Goal: Task Accomplishment & Management: Manage account settings

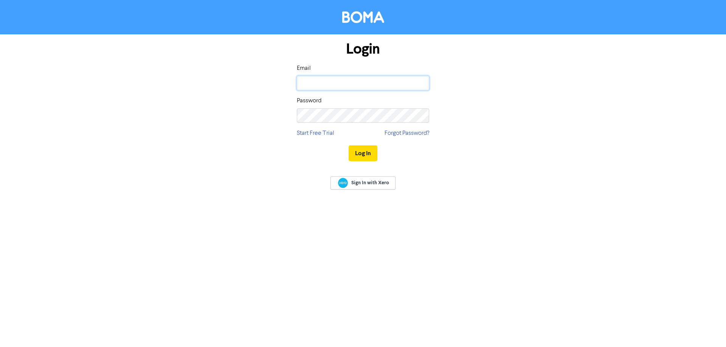
drag, startPoint x: 321, startPoint y: 85, endPoint x: 347, endPoint y: 89, distance: 26.4
click at [321, 85] on input "email" at bounding box center [363, 83] width 132 height 14
type input "[EMAIL_ADDRESS][DOMAIN_NAME]"
click at [303, 123] on div "Login Email [EMAIL_ADDRESS][DOMAIN_NAME] Password Start Free Trial Forgot Passw…" at bounding box center [363, 101] width 144 height 135
click at [349, 146] on button "Log In" at bounding box center [363, 154] width 29 height 16
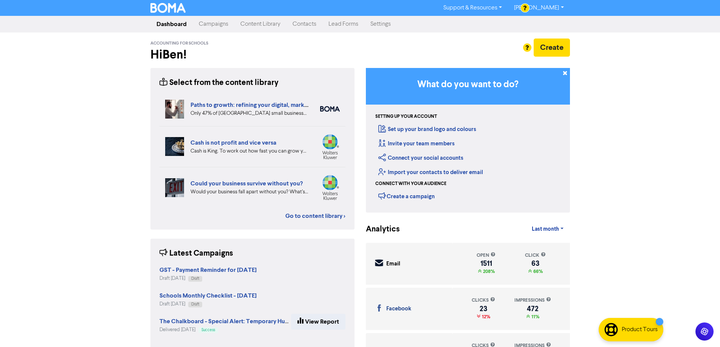
drag, startPoint x: 217, startPoint y: 19, endPoint x: 225, endPoint y: 23, distance: 9.0
click at [217, 19] on link "Campaigns" at bounding box center [214, 24] width 42 height 15
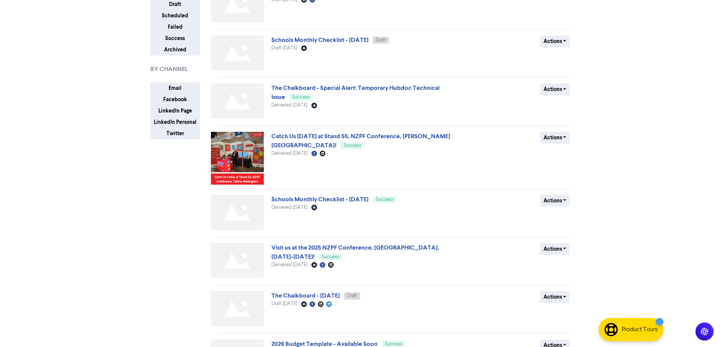
scroll to position [151, 0]
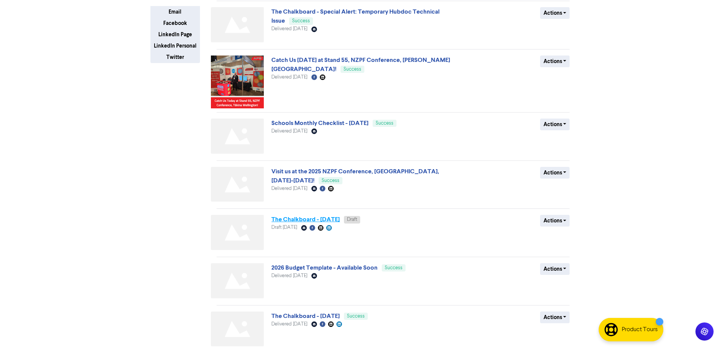
click at [340, 218] on link "The Chalkboard - [DATE]" at bounding box center [305, 220] width 68 height 8
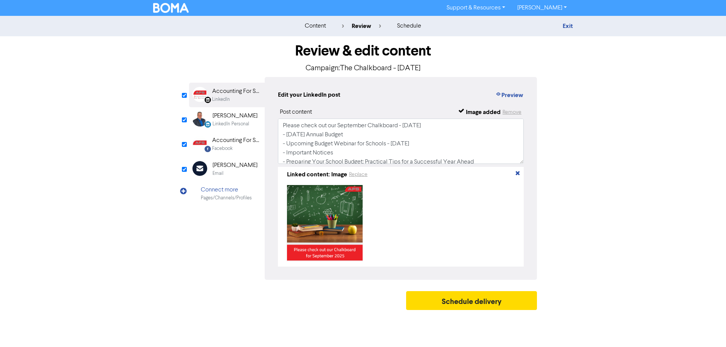
drag, startPoint x: 239, startPoint y: 173, endPoint x: 399, endPoint y: 151, distance: 162.2
click at [238, 173] on div "Email" at bounding box center [234, 173] width 45 height 7
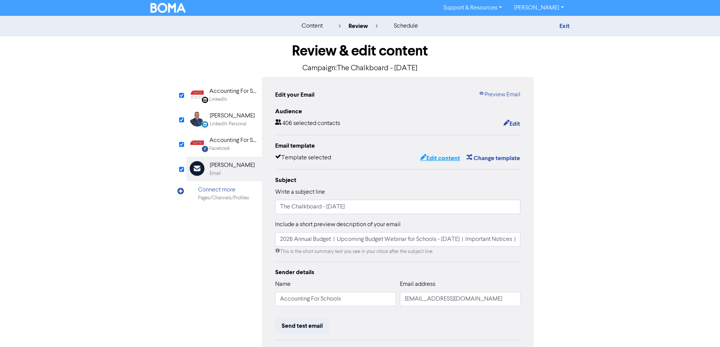
click at [442, 157] on button "Edit content" at bounding box center [440, 159] width 40 height 10
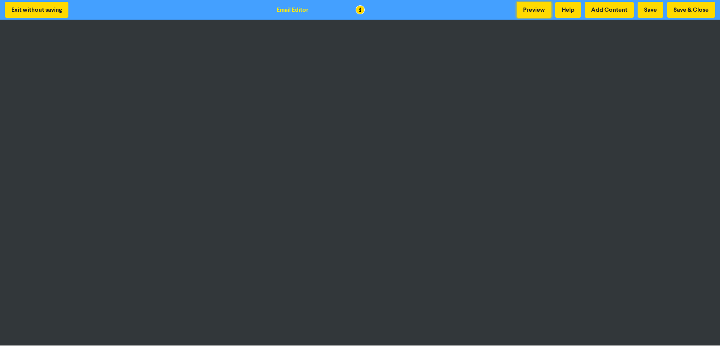
drag, startPoint x: 530, startPoint y: 11, endPoint x: 470, endPoint y: 11, distance: 59.7
click at [530, 11] on button "Preview" at bounding box center [534, 10] width 35 height 16
click at [526, 9] on button "Preview" at bounding box center [534, 10] width 35 height 16
click at [524, 11] on button "Preview" at bounding box center [534, 10] width 35 height 16
click at [676, 4] on button "Save & Close" at bounding box center [691, 10] width 48 height 16
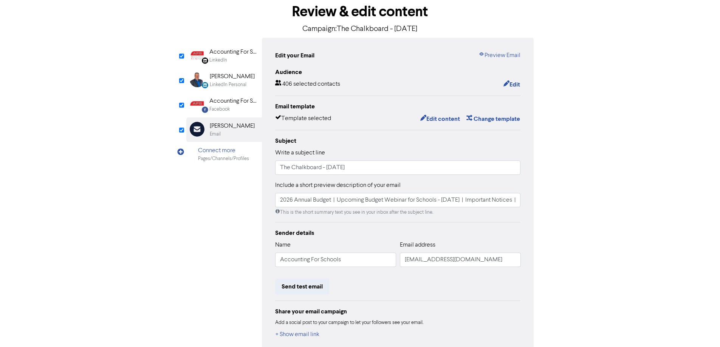
scroll to position [80, 0]
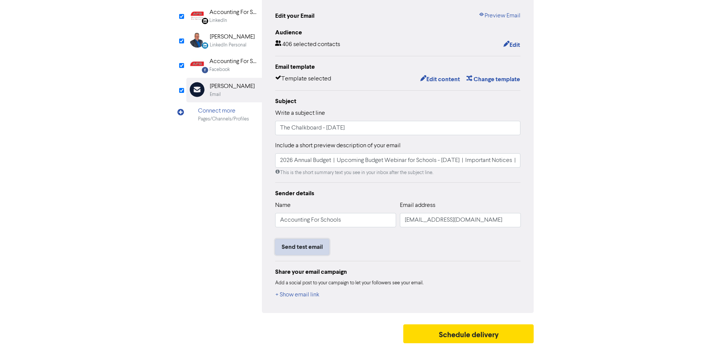
click at [310, 253] on button "Send test email" at bounding box center [302, 247] width 54 height 16
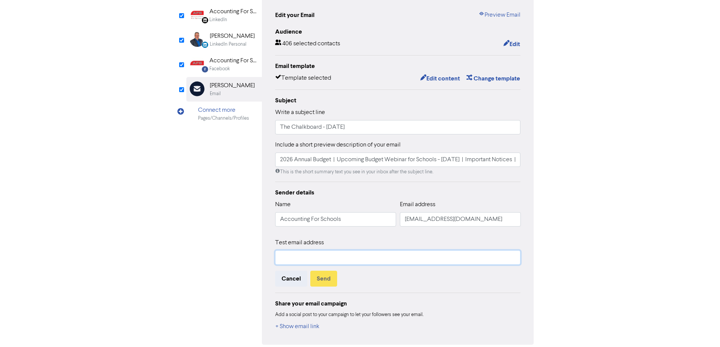
click at [342, 260] on input "text" at bounding box center [398, 258] width 246 height 14
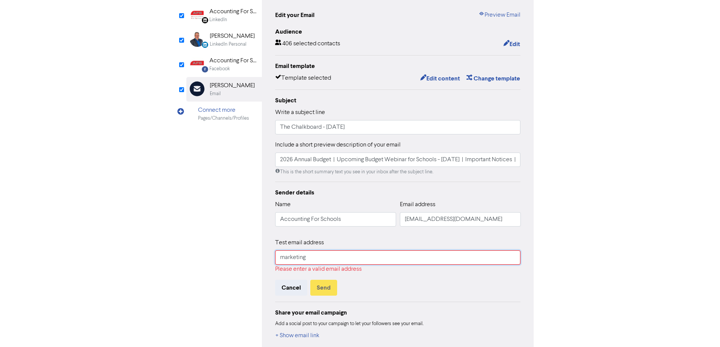
type input "[EMAIL_ADDRESS][DOMAIN_NAME]"
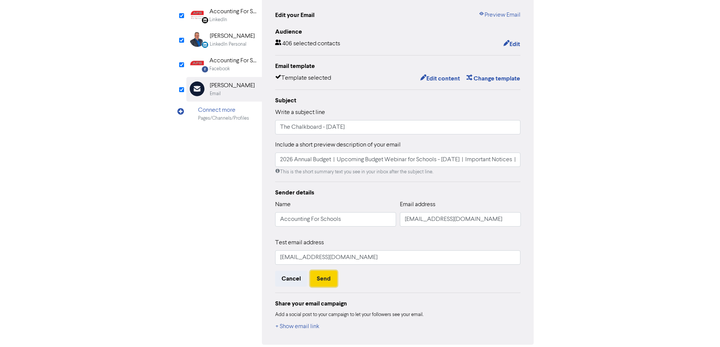
click at [322, 284] on button "Send" at bounding box center [323, 279] width 27 height 16
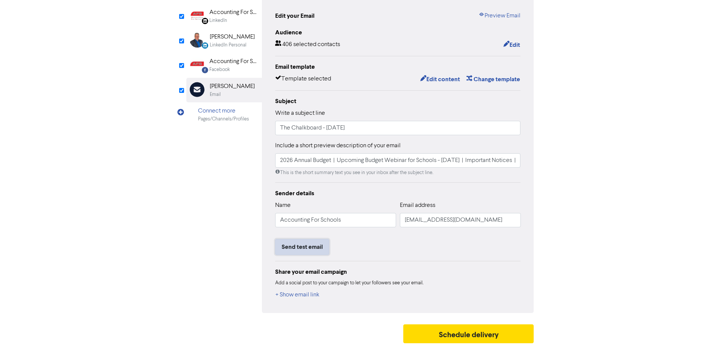
click at [307, 250] on button "Send test email" at bounding box center [302, 247] width 54 height 16
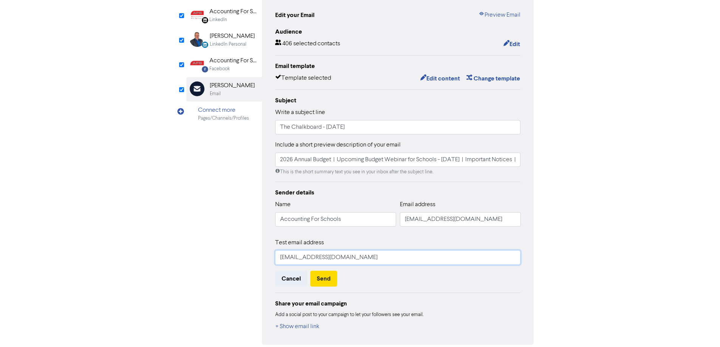
click at [346, 252] on input "[EMAIL_ADDRESS][DOMAIN_NAME]" at bounding box center [398, 258] width 246 height 14
drag, startPoint x: 202, startPoint y: 256, endPoint x: 197, endPoint y: 252, distance: 6.4
click at [197, 256] on div "LinkedIn Page Created with Sketch. Accounting For Schools Limited LinkedIn Link…" at bounding box center [360, 171] width 348 height 348
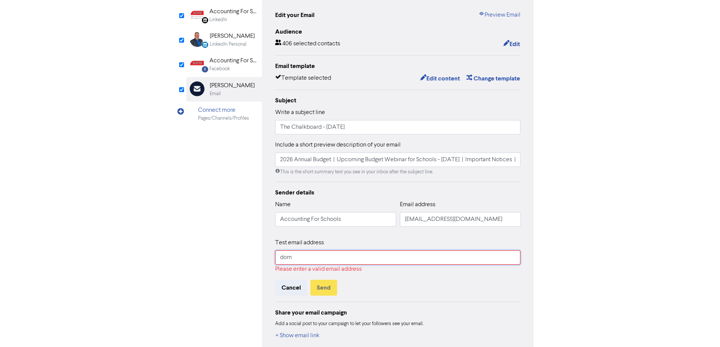
type input "[PERSON_NAME][EMAIL_ADDRESS][DOMAIN_NAME]"
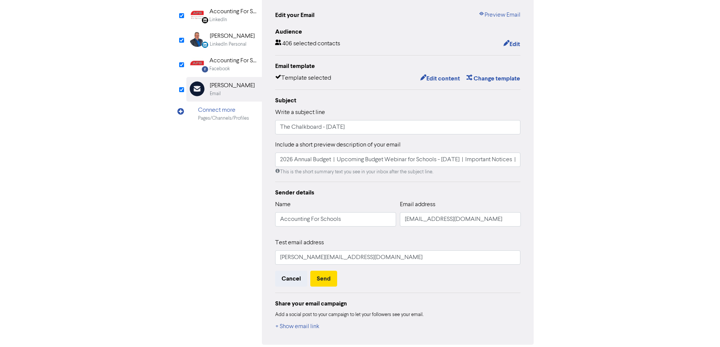
click at [327, 288] on div "Sender details Name Accounting For Schools Email address [EMAIL_ADDRESS][DOMAIN…" at bounding box center [398, 260] width 246 height 144
click at [328, 280] on button "Send" at bounding box center [323, 279] width 27 height 16
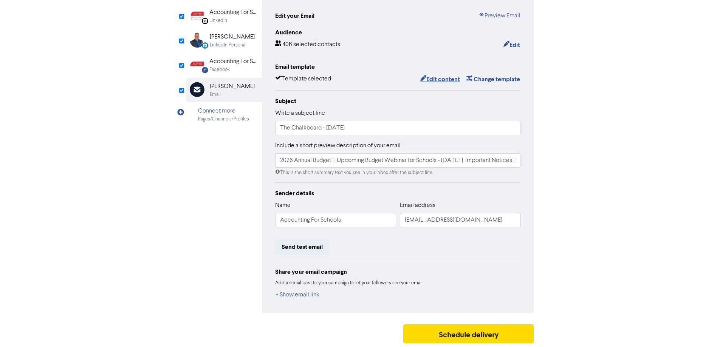
drag, startPoint x: 440, startPoint y: 77, endPoint x: 175, endPoint y: 70, distance: 265.9
click at [440, 77] on button "Edit content" at bounding box center [440, 79] width 40 height 10
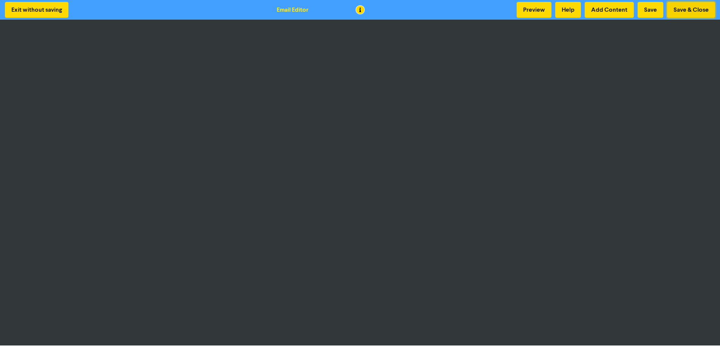
click at [684, 12] on button "Save & Close" at bounding box center [691, 10] width 48 height 16
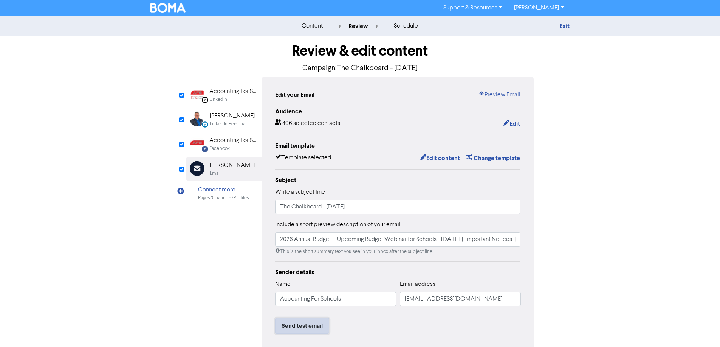
click at [309, 324] on button "Send test email" at bounding box center [302, 326] width 54 height 16
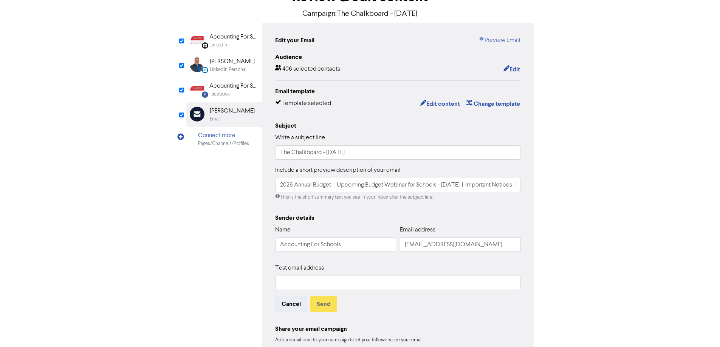
scroll to position [112, 0]
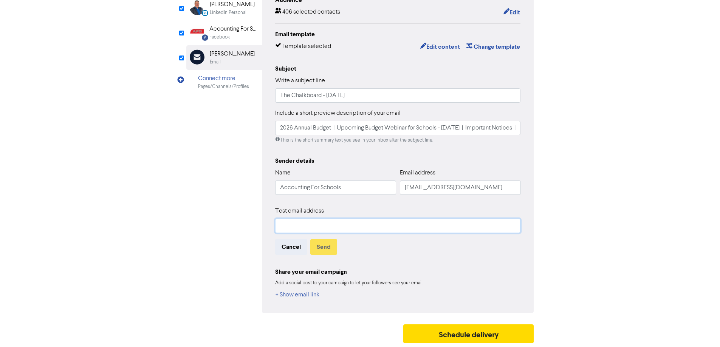
click at [343, 230] on input "text" at bounding box center [398, 226] width 246 height 14
type input "[PERSON_NAME][EMAIL_ADDRESS][DOMAIN_NAME]"
click at [325, 253] on button "Send" at bounding box center [323, 247] width 27 height 16
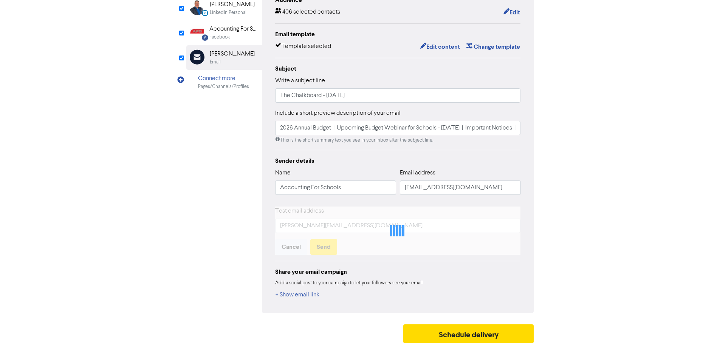
scroll to position [80, 0]
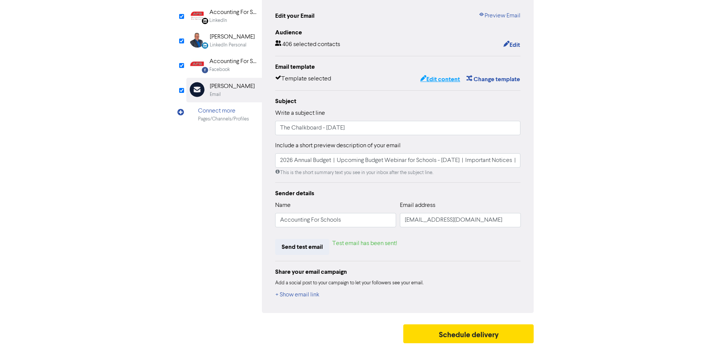
click at [440, 80] on button "Edit content" at bounding box center [440, 79] width 40 height 10
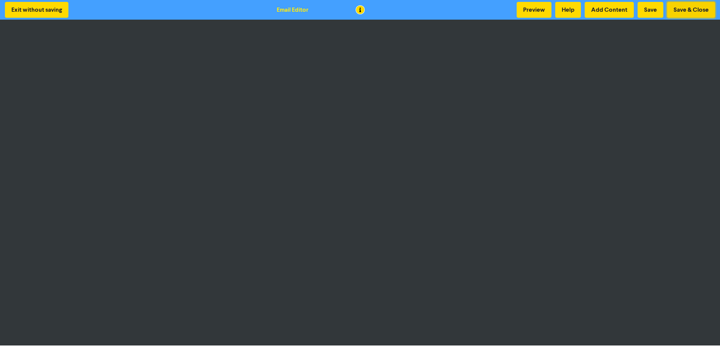
click at [691, 7] on button "Save & Close" at bounding box center [691, 10] width 48 height 16
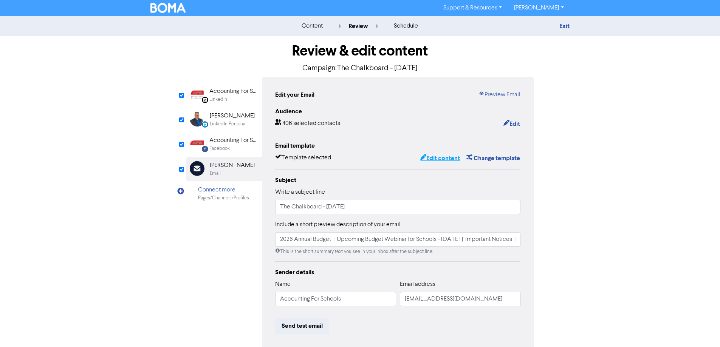
click at [444, 157] on button "Edit content" at bounding box center [440, 159] width 40 height 10
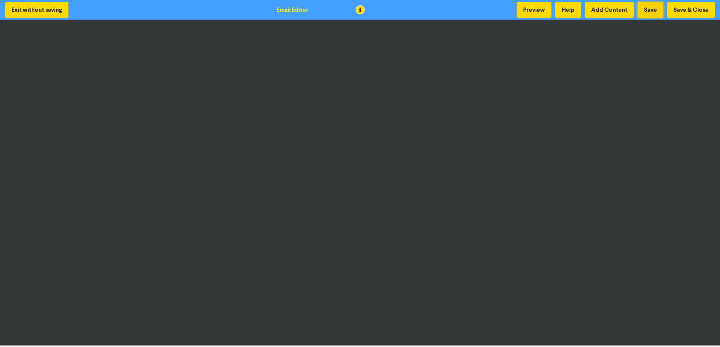
click at [651, 10] on button "Save" at bounding box center [651, 10] width 26 height 16
click at [649, 11] on button "Save" at bounding box center [651, 10] width 26 height 16
click at [654, 7] on button "Save" at bounding box center [651, 10] width 26 height 16
click at [678, 11] on button "Save & Close" at bounding box center [691, 10] width 48 height 16
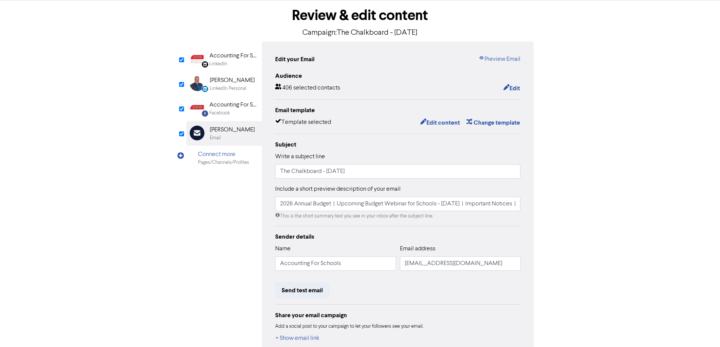
scroll to position [80, 0]
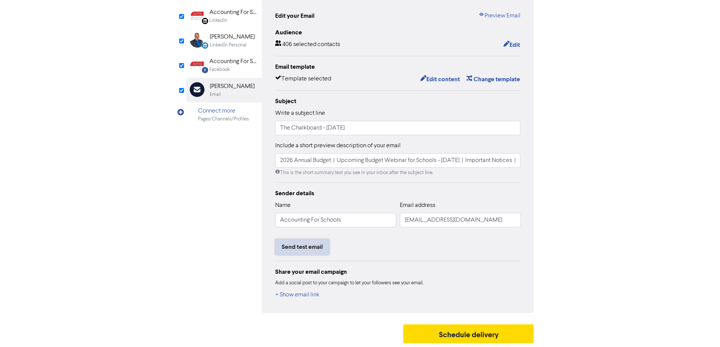
click at [316, 249] on button "Send test email" at bounding box center [302, 247] width 54 height 16
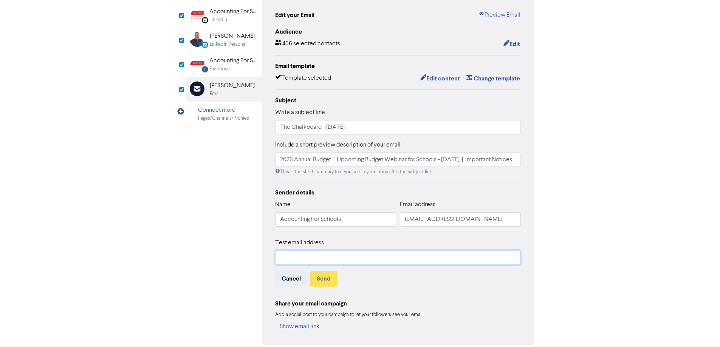
click at [346, 259] on input "text" at bounding box center [398, 258] width 246 height 14
type input "[PERSON_NAME][EMAIL_ADDRESS][DOMAIN_NAME]"
click at [326, 277] on button "Send" at bounding box center [323, 279] width 27 height 16
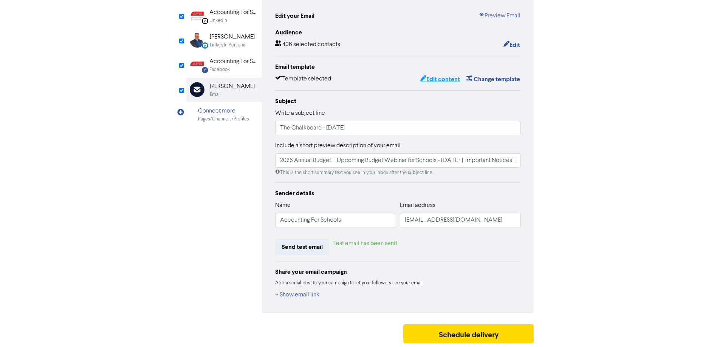
click at [443, 82] on button "Edit content" at bounding box center [440, 79] width 40 height 10
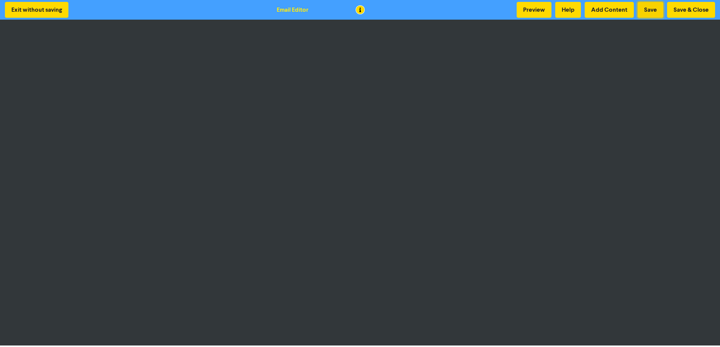
click at [648, 16] on button "Save" at bounding box center [651, 10] width 26 height 16
click at [651, 9] on button "Save" at bounding box center [651, 10] width 26 height 16
click at [680, 8] on button "Save & Close" at bounding box center [691, 10] width 48 height 16
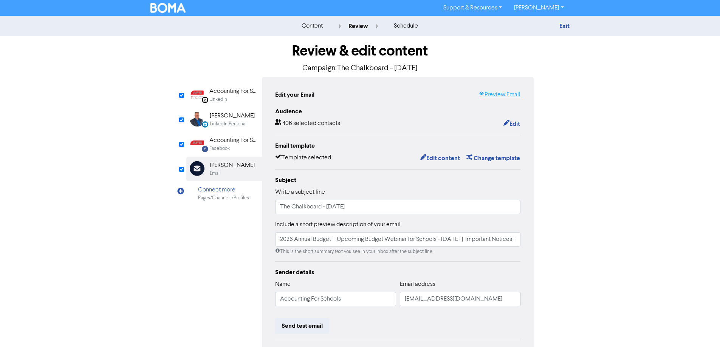
click at [515, 95] on link "Preview Email" at bounding box center [500, 94] width 42 height 9
click at [490, 241] on input "2026 Annual Budget | Upcoming Budget Webinar for Schools - [DATE] | Important N…" at bounding box center [398, 240] width 246 height 14
paste input "Resource: Streamline Your Workflow With Automation"
drag, startPoint x: 374, startPoint y: 241, endPoint x: 369, endPoint y: 239, distance: 5.1
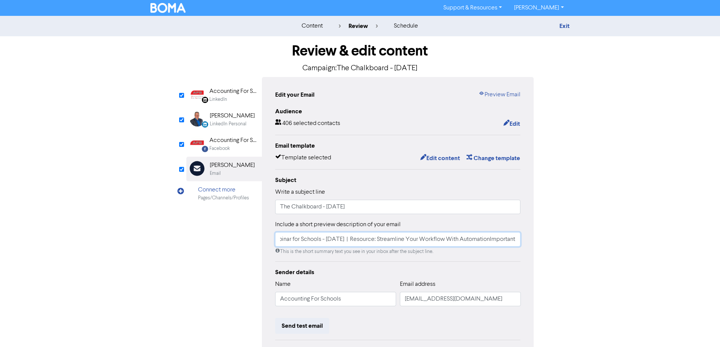
click at [369, 239] on input "2026 Annual Budget | Upcoming Budget Webinar for Schools - [DATE] | Resource: S…" at bounding box center [398, 240] width 246 height 14
click at [450, 242] on input "2026 Annual Budget | Upcoming Budget Webinar for Schools - [DATE] | Resource: S…" at bounding box center [398, 240] width 246 height 14
drag, startPoint x: 496, startPoint y: 242, endPoint x: 499, endPoint y: 236, distance: 6.9
click at [496, 241] on input "2026 Annual Budget | Upcoming Budget Webinar for Schools - [DATE] | Resource: S…" at bounding box center [398, 240] width 246 height 14
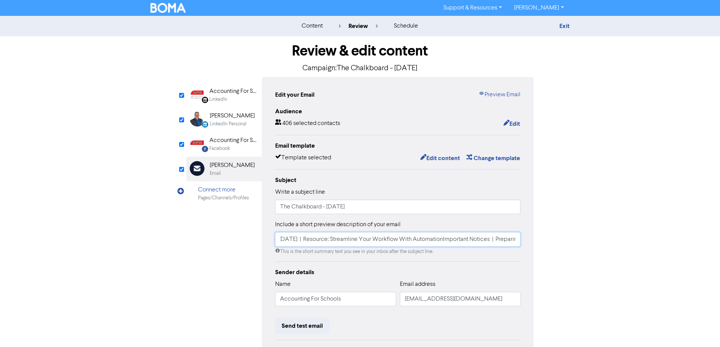
click at [468, 240] on input "2026 Annual Budget | Upcoming Budget Webinar for Schools - [DATE] | Resource: S…" at bounding box center [398, 240] width 246 height 14
paste input "|"
click at [472, 240] on input "2026 Annual Budget | Upcoming Budget Webinar for Schools - [DATE] | Resource: S…" at bounding box center [398, 240] width 246 height 14
click at [488, 237] on input "2026 Annual Budget | Upcoming Budget Webinar for Schools - [DATE] | Resource: S…" at bounding box center [398, 240] width 246 height 14
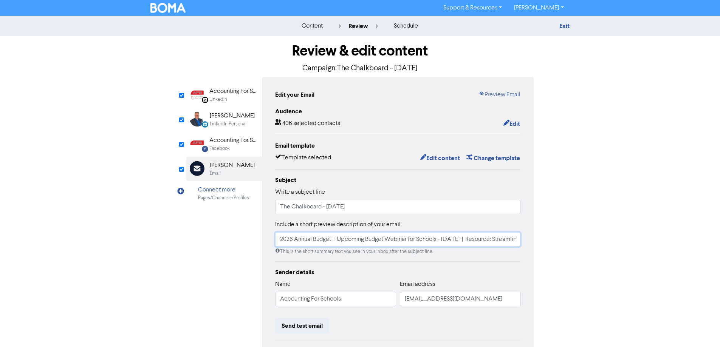
drag, startPoint x: 411, startPoint y: 241, endPoint x: 185, endPoint y: 239, distance: 226.5
click at [185, 239] on div "Review & edit content Campaign: The Chalkboard - [DATE] LinkedIn Page Created w…" at bounding box center [360, 231] width 359 height 390
type input "2026 Annual Budget | Upcoming Budget Webinar for Schools - [DATE] | Resource: S…"
click at [420, 231] on div "Include a short preview description of your email 2026 Annual Budget | Upcoming…" at bounding box center [398, 237] width 246 height 35
drag, startPoint x: 263, startPoint y: 243, endPoint x: 248, endPoint y: 243, distance: 15.1
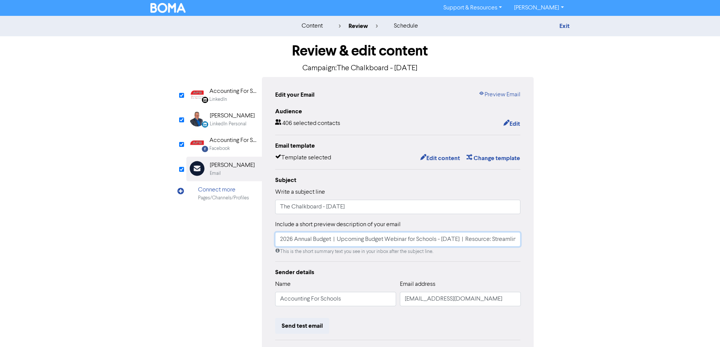
click at [248, 243] on div "LinkedIn Page Created with Sketch. Accounting For Schools Limited LinkedIn Link…" at bounding box center [360, 234] width 348 height 315
click at [359, 241] on input "2026 Annual Budget | Upcoming Budget Webinar for Schools - [DATE] | Resource: S…" at bounding box center [398, 240] width 246 height 14
drag, startPoint x: 482, startPoint y: 241, endPoint x: 341, endPoint y: 238, distance: 140.7
click at [341, 238] on input "2026 Annual Budget | Upcoming Budget Webinar for Schools - [DATE] | Resource: S…" at bounding box center [398, 240] width 246 height 14
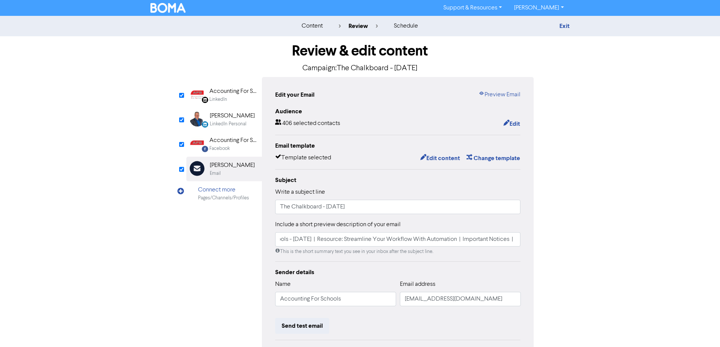
click at [230, 145] on div "Facebook" at bounding box center [219, 148] width 20 height 7
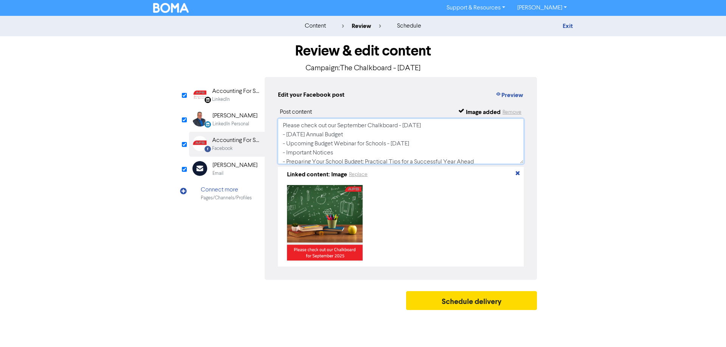
click at [441, 144] on textarea "Please check out our September Chalkboard - [DATE] - [DATE] Annual Budget - Upc…" at bounding box center [401, 141] width 246 height 45
paste textarea "Resource: Streamline Your Workflow With Automation"
type textarea "Please check out our September Chalkboard - [DATE] - [DATE] Annual Budget - Upc…"
click at [229, 95] on div "Accounting For Schools Limited" at bounding box center [236, 91] width 48 height 9
click at [441, 147] on textarea "Please check out our September Chalkboard - [DATE] - [DATE] Annual Budget - Upc…" at bounding box center [401, 141] width 246 height 45
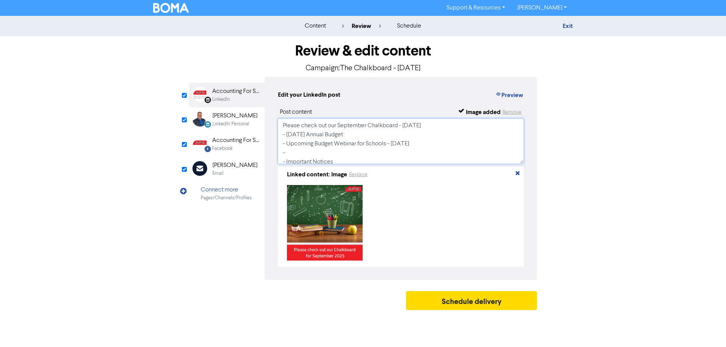
paste textarea "Resource: Streamline Your Workflow With Automation"
type textarea "Please check out our September Chalkboard - [DATE] - [DATE] Annual Budget - Upc…"
click at [230, 171] on div "Email" at bounding box center [234, 173] width 45 height 7
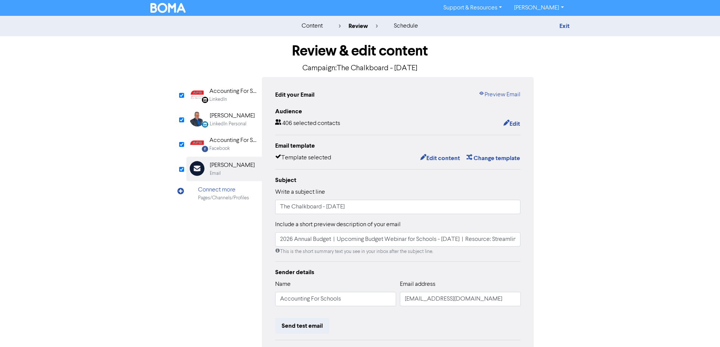
click at [231, 148] on div "Facebook" at bounding box center [233, 148] width 48 height 7
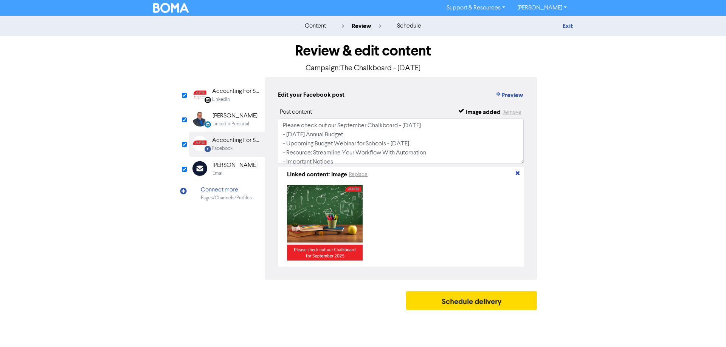
drag, startPoint x: 237, startPoint y: 91, endPoint x: 272, endPoint y: 102, distance: 36.6
click at [237, 91] on div "Accounting For Schools Limited" at bounding box center [236, 91] width 48 height 9
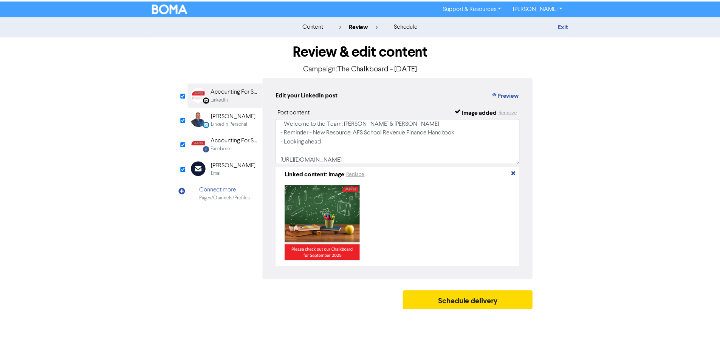
scroll to position [69, 0]
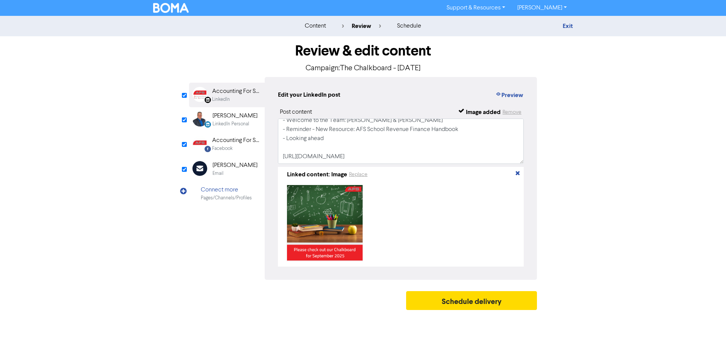
click at [232, 173] on div "Email" at bounding box center [234, 173] width 45 height 7
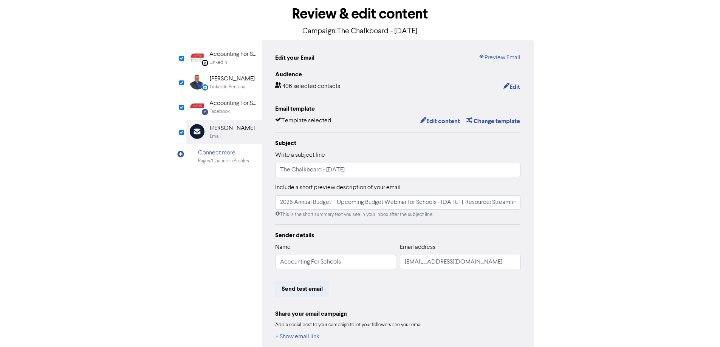
scroll to position [80, 0]
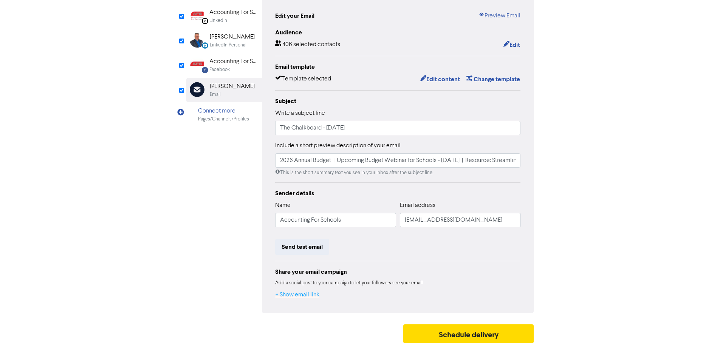
click at [313, 298] on button "+ Show email link" at bounding box center [297, 295] width 45 height 10
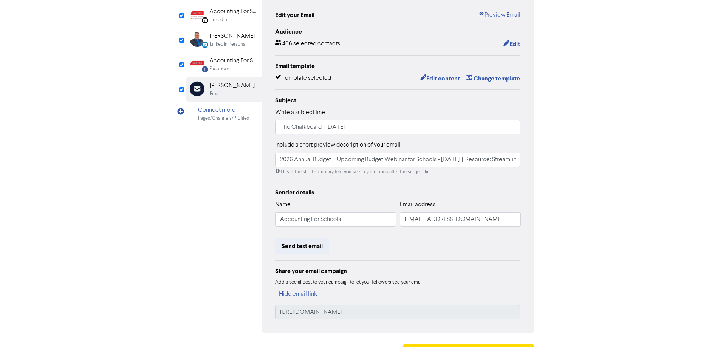
click at [399, 298] on div "- Hide email link" at bounding box center [398, 295] width 246 height 10
click at [414, 315] on input "[URL][DOMAIN_NAME]" at bounding box center [398, 313] width 246 height 14
click at [426, 316] on input "[URL][DOMAIN_NAME]" at bounding box center [398, 313] width 246 height 14
drag, startPoint x: 430, startPoint y: 317, endPoint x: 271, endPoint y: 315, distance: 159.6
click at [270, 315] on div "Edit your Email Preview Email Audience 406 selected contacts Edit Email templat…" at bounding box center [398, 165] width 272 height 336
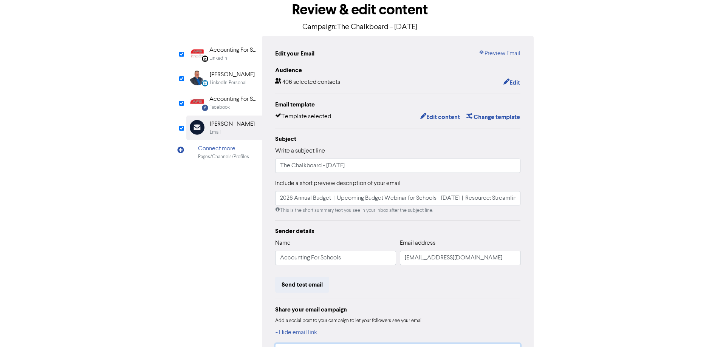
scroll to position [4, 0]
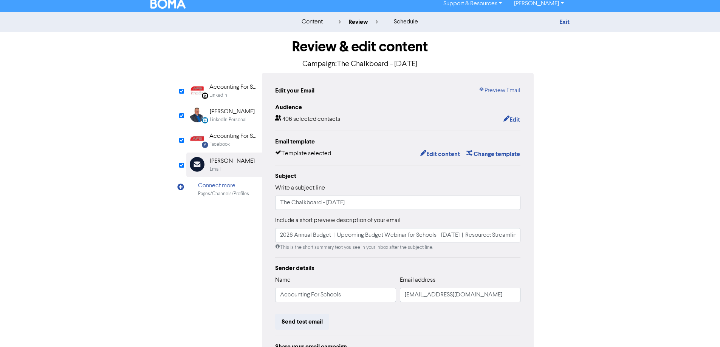
click at [242, 145] on div "Facebook" at bounding box center [233, 144] width 48 height 7
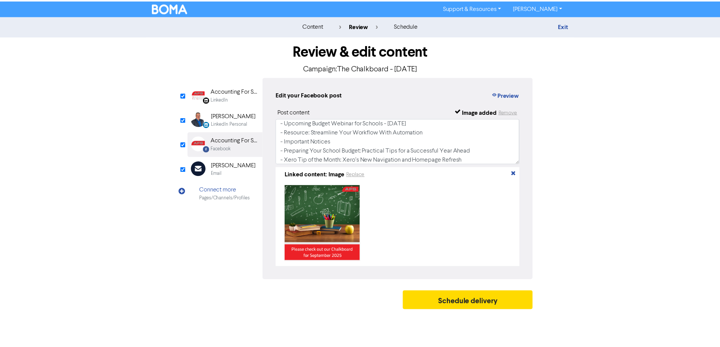
scroll to position [69, 0]
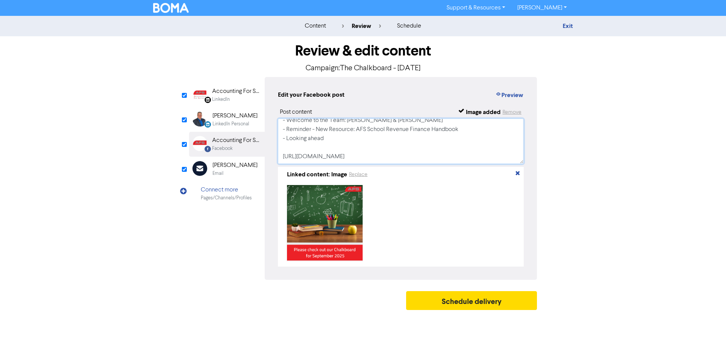
drag, startPoint x: 418, startPoint y: 160, endPoint x: 257, endPoint y: 161, distance: 160.7
click at [257, 161] on div "LinkedIn Page Created with Sketch. Accounting For Schools Limited LinkedIn Link…" at bounding box center [363, 178] width 348 height 203
click at [228, 89] on div "Accounting For Schools Limited" at bounding box center [236, 91] width 48 height 9
drag, startPoint x: 416, startPoint y: 161, endPoint x: 264, endPoint y: 160, distance: 152.4
click at [264, 160] on div "LinkedIn Page Created with Sketch. Accounting For Schools Limited LinkedIn Link…" at bounding box center [363, 178] width 348 height 203
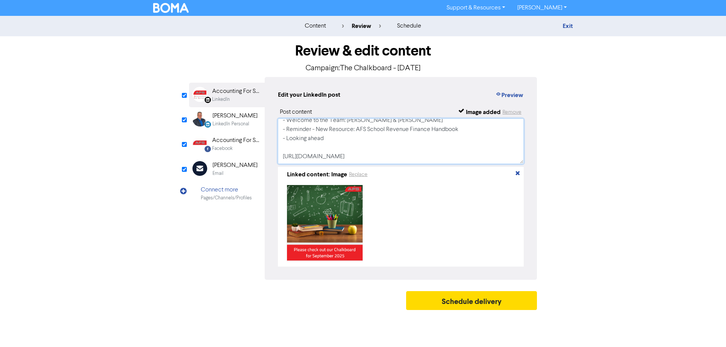
click at [443, 152] on textarea "Please check out our September Chalkboard - [DATE] - [DATE] Annual Budget - Upc…" at bounding box center [401, 141] width 246 height 45
click at [231, 175] on div "Email" at bounding box center [234, 173] width 45 height 7
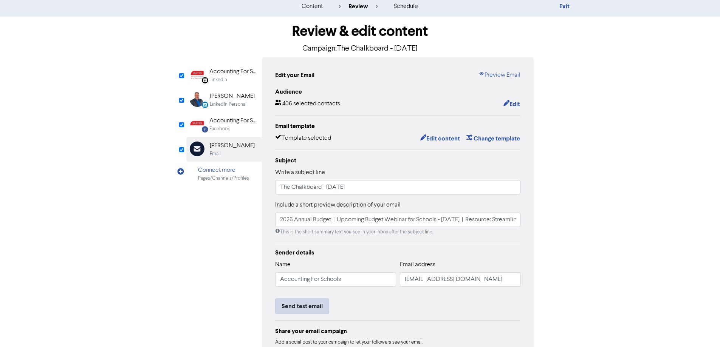
scroll to position [38, 0]
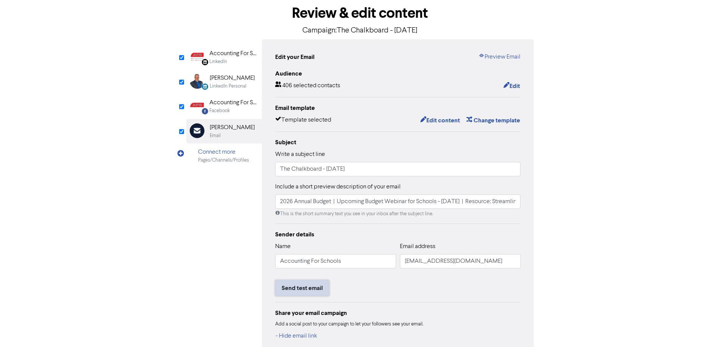
click at [306, 291] on button "Send test email" at bounding box center [302, 289] width 54 height 16
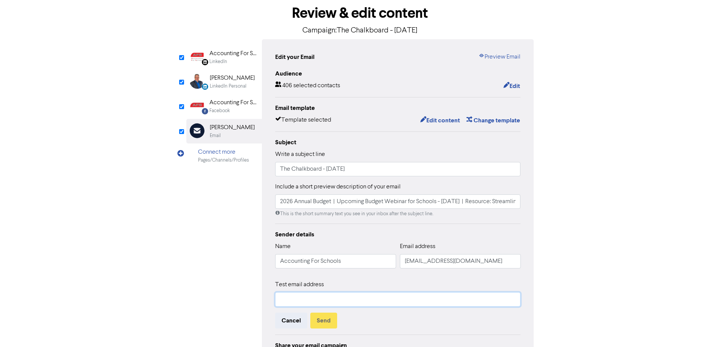
click at [364, 305] on input "text" at bounding box center [398, 300] width 246 height 14
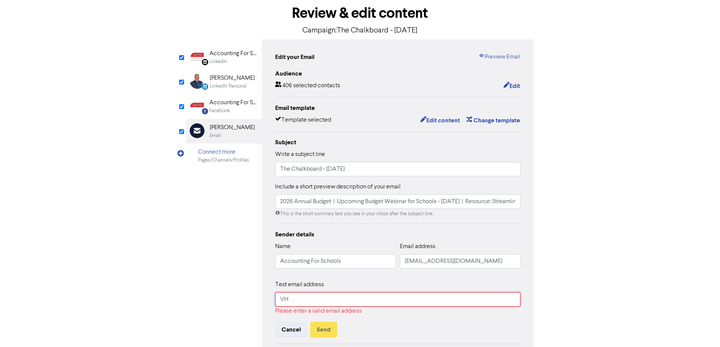
type input "V"
type input "[PERSON_NAME][EMAIL_ADDRESS][DOMAIN_NAME]"
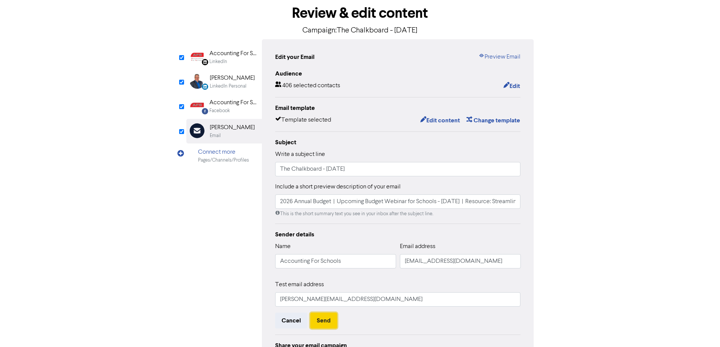
click at [322, 318] on button "Send" at bounding box center [323, 321] width 27 height 16
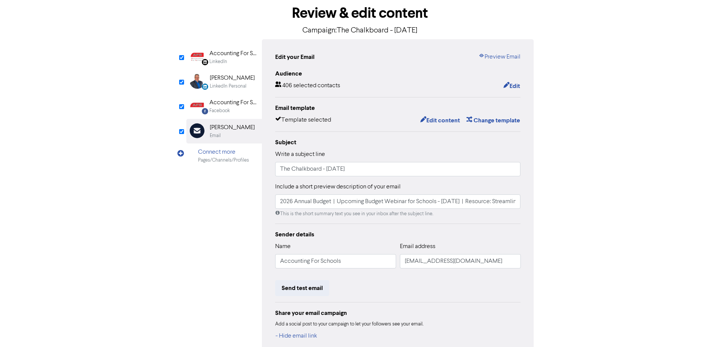
click at [499, 51] on div "Edit your Email Preview Email Audience 406 selected contacts Edit Email templat…" at bounding box center [398, 207] width 272 height 336
click at [507, 53] on link "Preview Email" at bounding box center [500, 57] width 42 height 9
click at [437, 124] on button "Edit content" at bounding box center [440, 121] width 40 height 10
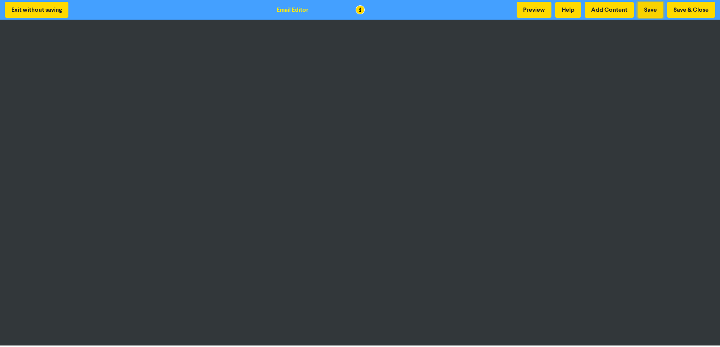
click at [647, 11] on button "Save" at bounding box center [651, 10] width 26 height 16
click at [658, 8] on button "Save" at bounding box center [651, 10] width 26 height 16
drag, startPoint x: 698, startPoint y: 8, endPoint x: 688, endPoint y: 7, distance: 10.3
click at [698, 8] on button "Save & Close" at bounding box center [691, 10] width 48 height 16
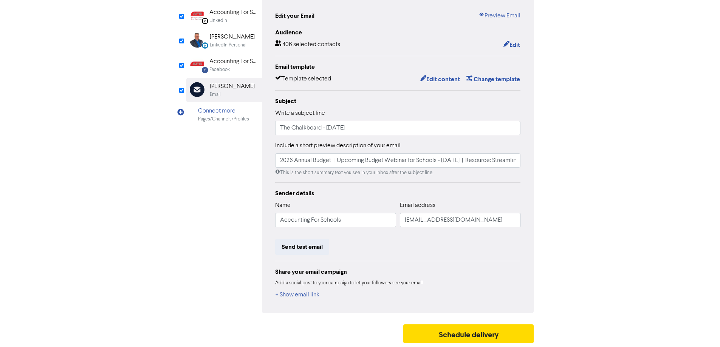
scroll to position [80, 0]
click at [318, 247] on button "Send test email" at bounding box center [302, 247] width 54 height 16
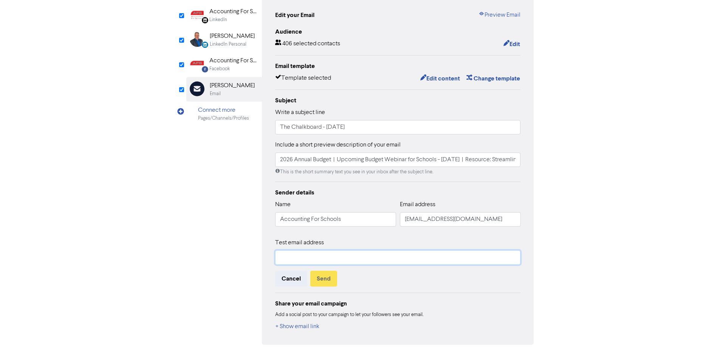
click at [363, 261] on input "text" at bounding box center [398, 258] width 246 height 14
type input "[PERSON_NAME][EMAIL_ADDRESS][DOMAIN_NAME]"
click at [324, 278] on button "Send" at bounding box center [323, 279] width 27 height 16
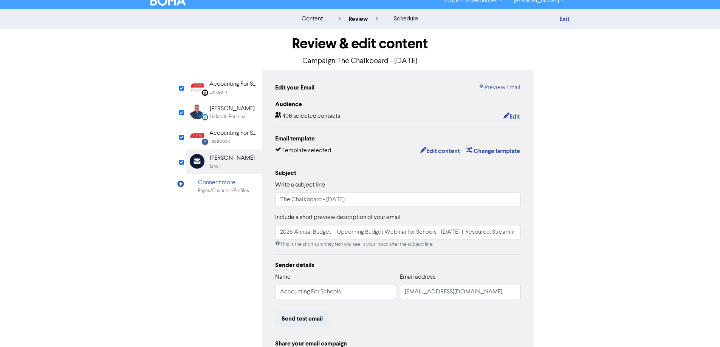
scroll to position [0, 0]
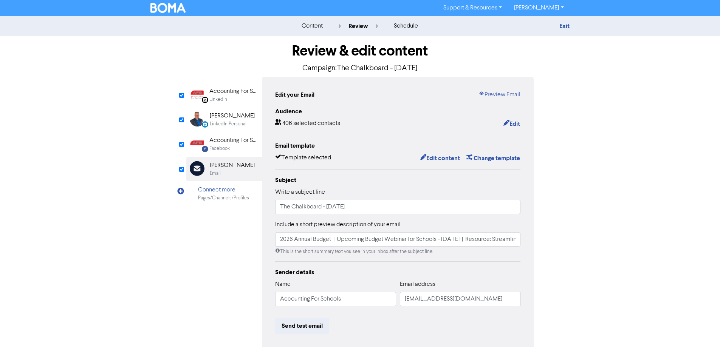
click at [239, 149] on div "Facebook" at bounding box center [233, 148] width 48 height 7
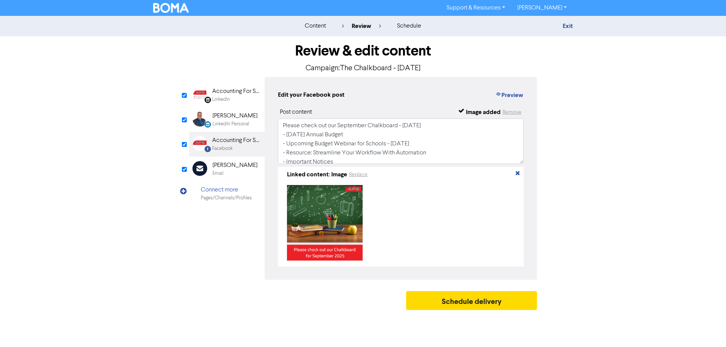
drag, startPoint x: 232, startPoint y: 173, endPoint x: 518, endPoint y: 75, distance: 302.0
click at [239, 171] on div "Email" at bounding box center [234, 173] width 45 height 7
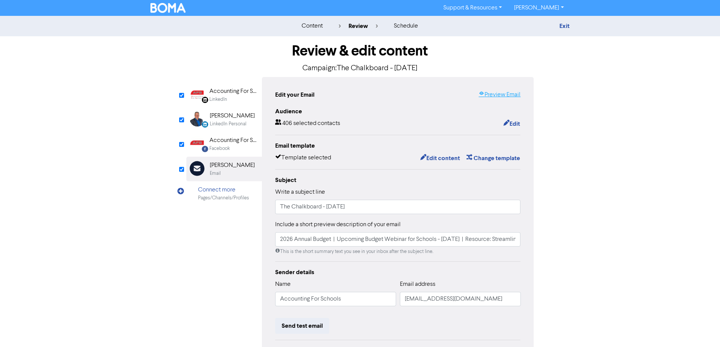
click at [511, 97] on link "Preview Email" at bounding box center [500, 94] width 42 height 9
click at [447, 159] on button "Edit content" at bounding box center [440, 159] width 40 height 10
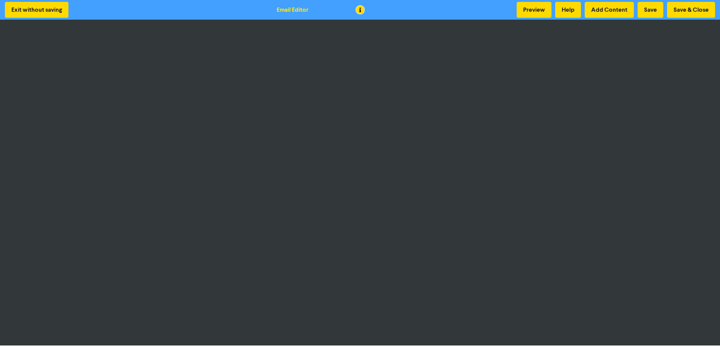
scroll to position [1, 0]
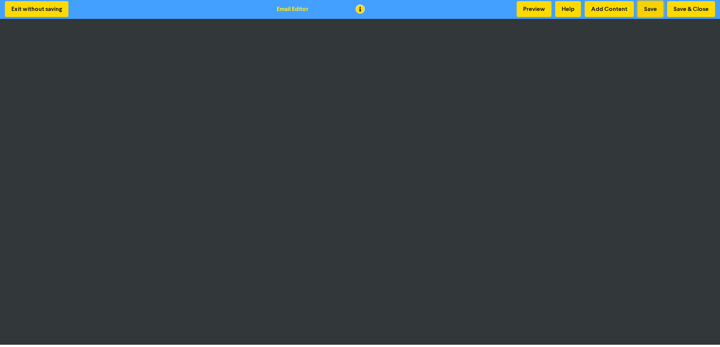
click at [653, 9] on button "Save" at bounding box center [651, 9] width 26 height 16
click at [703, 7] on button "Save & Close" at bounding box center [691, 9] width 48 height 16
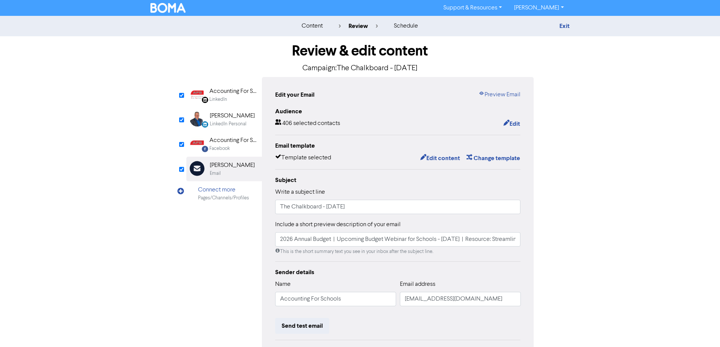
click at [230, 98] on div "LinkedIn" at bounding box center [233, 99] width 48 height 7
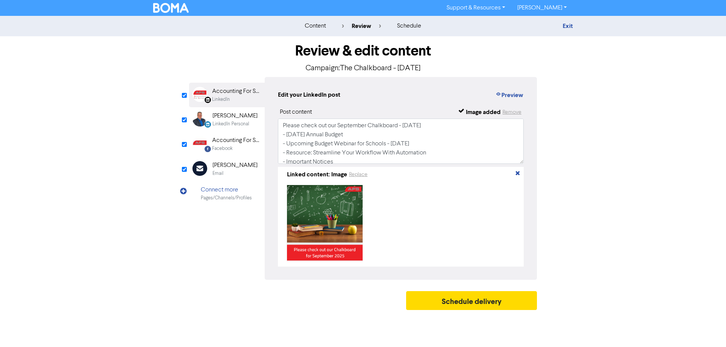
click at [238, 143] on div "Accounting For Schools" at bounding box center [236, 140] width 48 height 9
click at [236, 121] on div "LinkedIn Personal" at bounding box center [230, 124] width 37 height 7
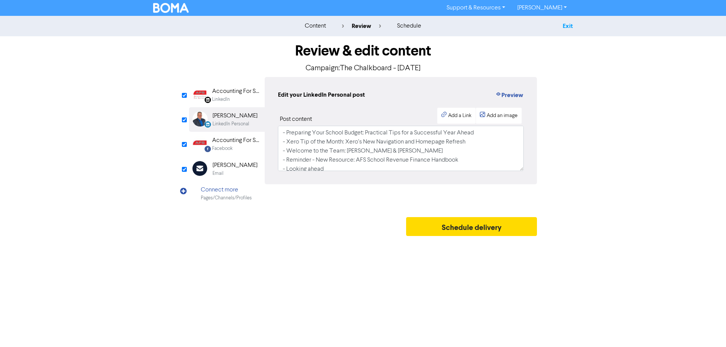
click at [571, 25] on link "Exit" at bounding box center [568, 26] width 10 height 8
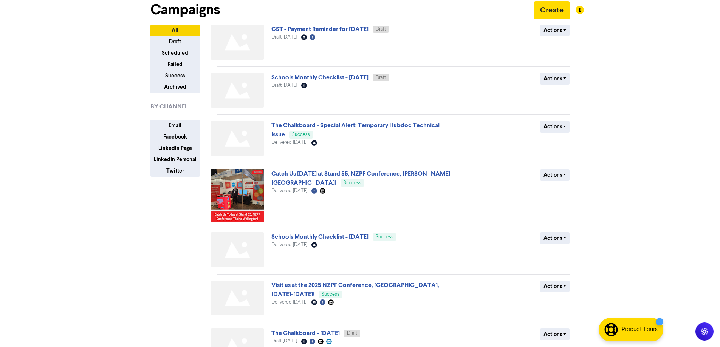
scroll to position [113, 0]
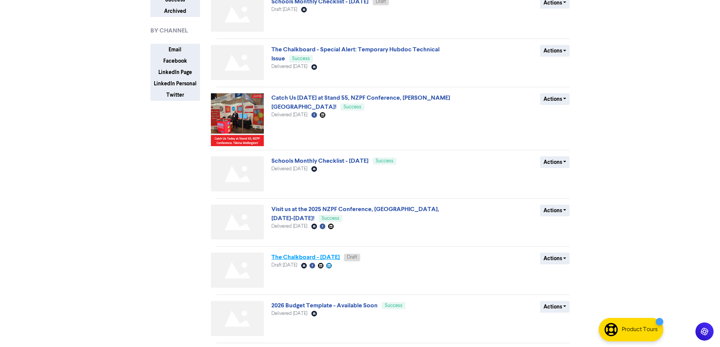
click at [340, 257] on link "The Chalkboard - [DATE]" at bounding box center [305, 258] width 68 height 8
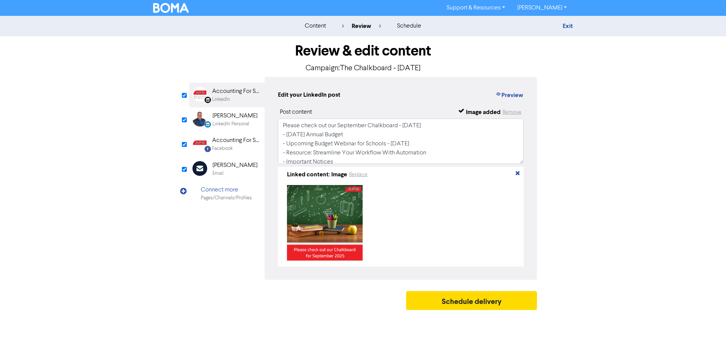
click at [185, 121] on input "checkbox" at bounding box center [184, 120] width 5 height 5
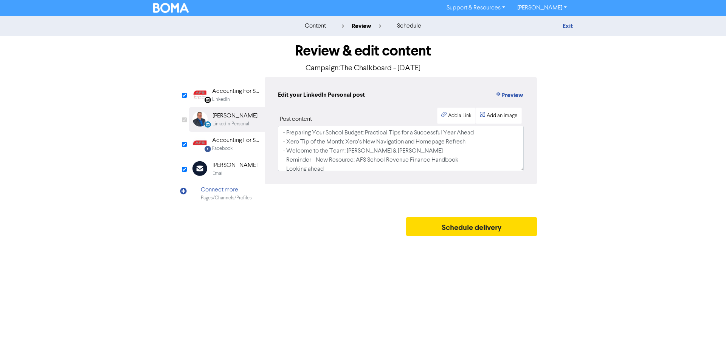
checkbox input "false"
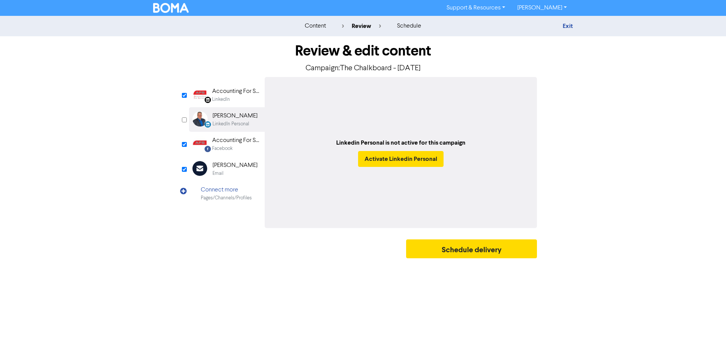
click at [237, 95] on div "Accounting For Schools Limited" at bounding box center [236, 91] width 48 height 9
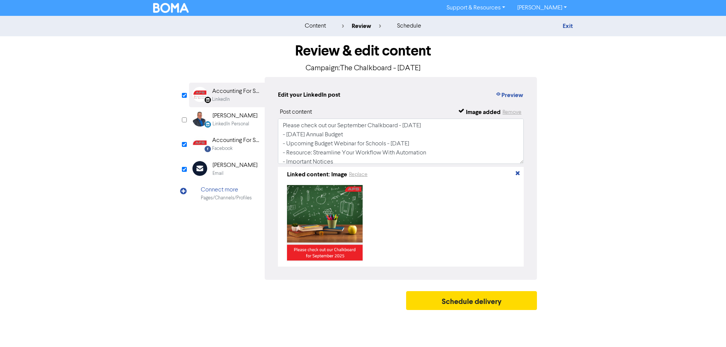
click at [242, 146] on div "Facebook" at bounding box center [236, 148] width 48 height 7
click at [242, 123] on div "LinkedIn Personal" at bounding box center [230, 124] width 37 height 7
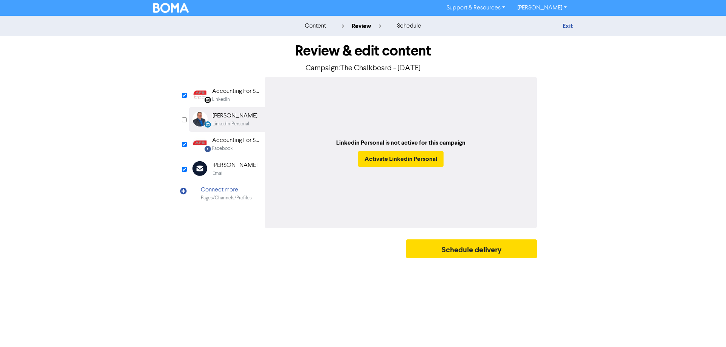
click at [240, 146] on div "Facebook" at bounding box center [236, 148] width 48 height 7
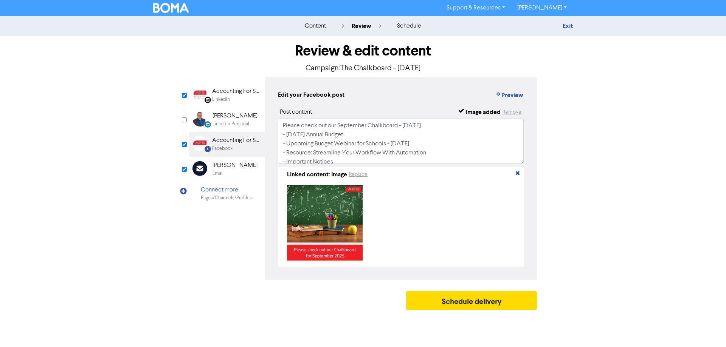
click at [236, 96] on div "LinkedIn" at bounding box center [236, 99] width 48 height 7
click at [240, 146] on div "Facebook" at bounding box center [236, 148] width 48 height 7
click at [234, 170] on div "Email" at bounding box center [234, 173] width 45 height 7
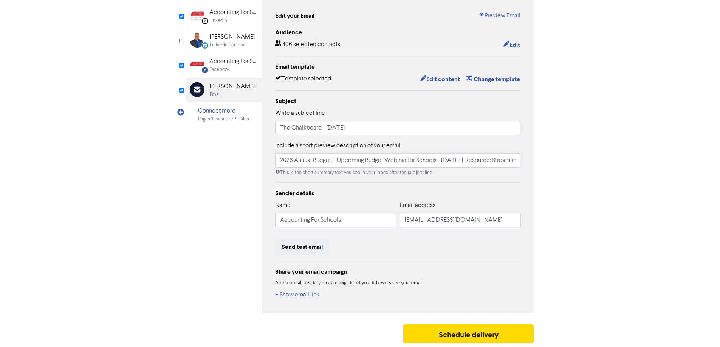
scroll to position [80, 0]
click at [315, 250] on button "Send test email" at bounding box center [302, 247] width 54 height 16
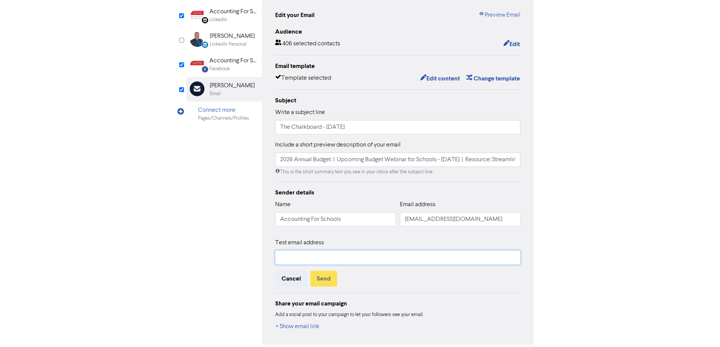
click at [355, 265] on input "text" at bounding box center [398, 258] width 246 height 14
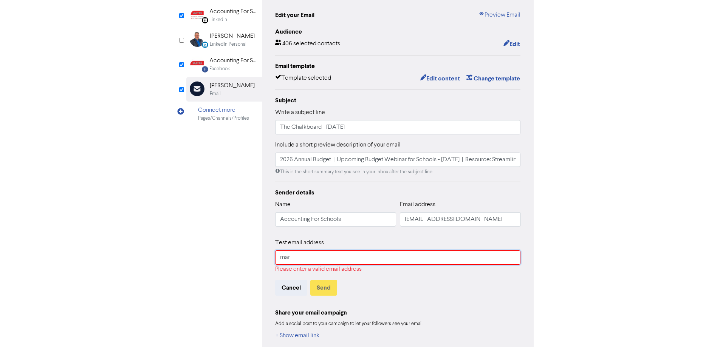
type input "[EMAIL_ADDRESS][DOMAIN_NAME]"
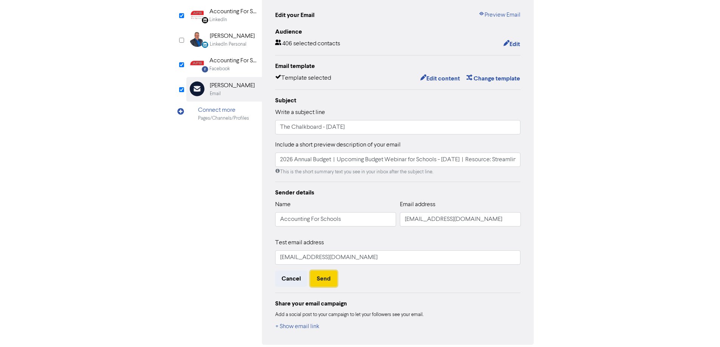
click at [330, 281] on button "Send" at bounding box center [323, 279] width 27 height 16
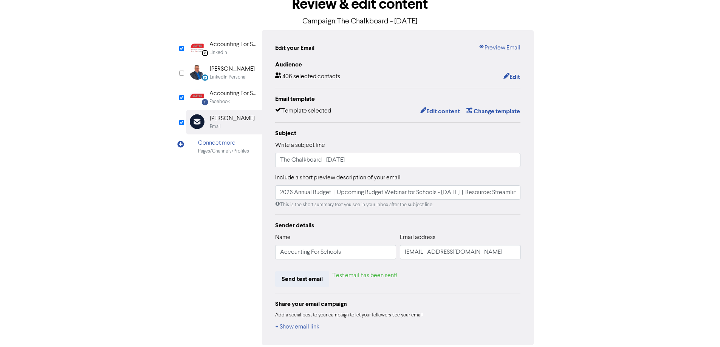
scroll to position [0, 0]
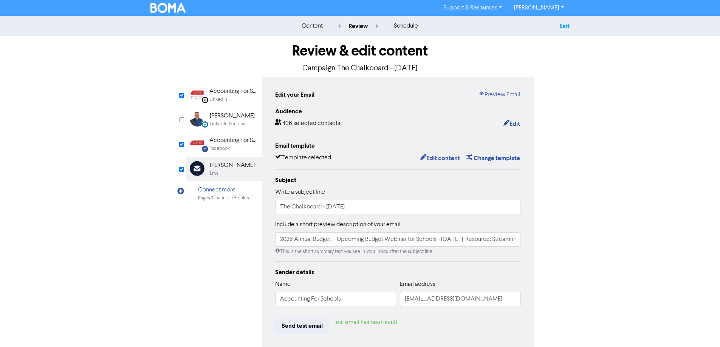
click at [564, 26] on link "Exit" at bounding box center [565, 26] width 10 height 8
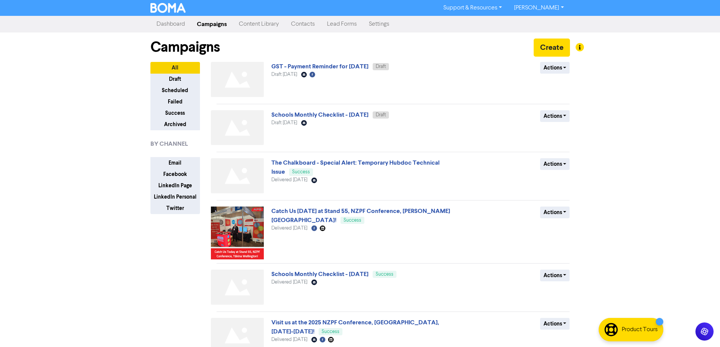
drag, startPoint x: 552, startPoint y: 5, endPoint x: 550, endPoint y: 13, distance: 8.1
click at [552, 5] on link "[PERSON_NAME]" at bounding box center [539, 8] width 62 height 12
click at [550, 27] on div "Log Out" at bounding box center [538, 23] width 60 height 16
